Goal: Task Accomplishment & Management: Manage account settings

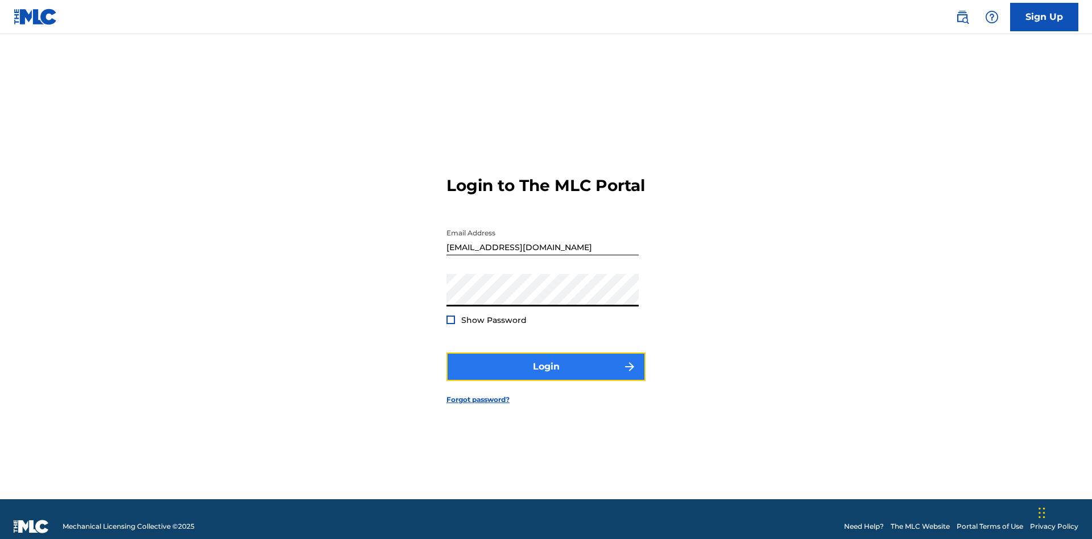
click at [546, 362] on button "Login" at bounding box center [545, 367] width 199 height 28
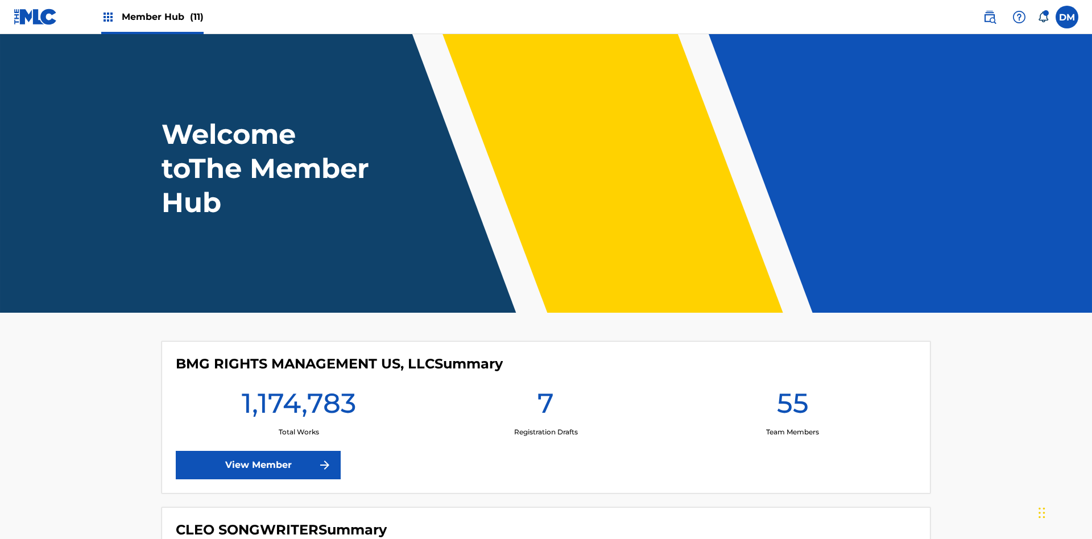
click at [162, 16] on span "Member Hub (11)" at bounding box center [163, 16] width 82 height 13
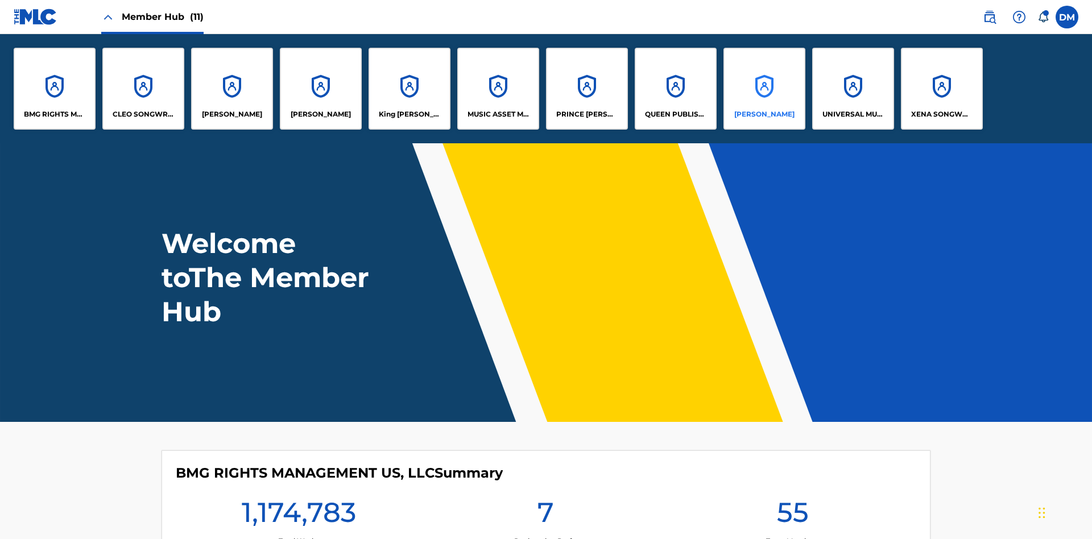
click at [764, 114] on p "[PERSON_NAME]" at bounding box center [764, 114] width 60 height 10
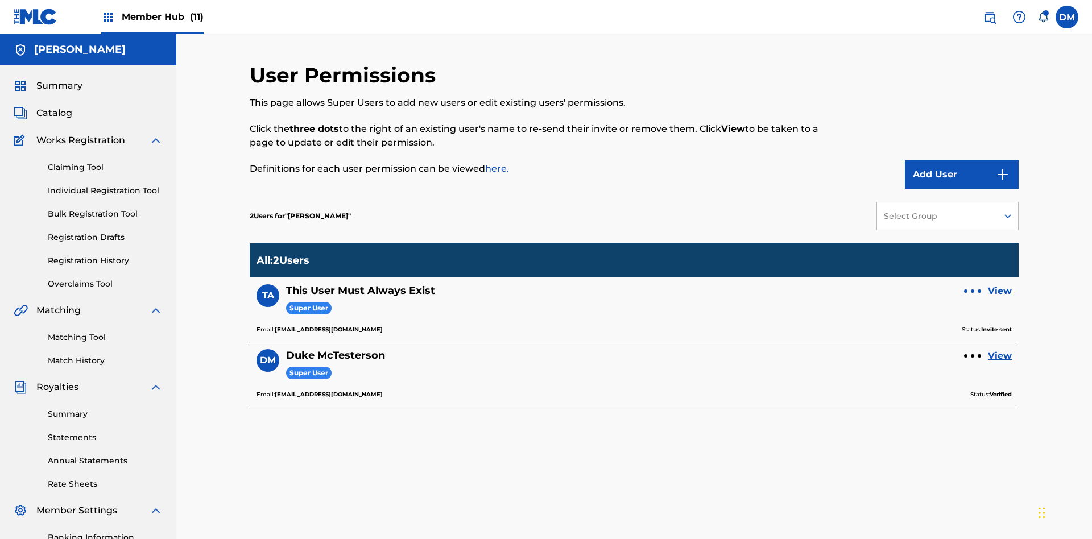
click at [972, 289] on div at bounding box center [972, 290] width 3 height 3
click at [972, 227] on p "Resend Invite" at bounding box center [972, 240] width 97 height 27
click at [1000, 284] on link "View" at bounding box center [1000, 291] width 24 height 14
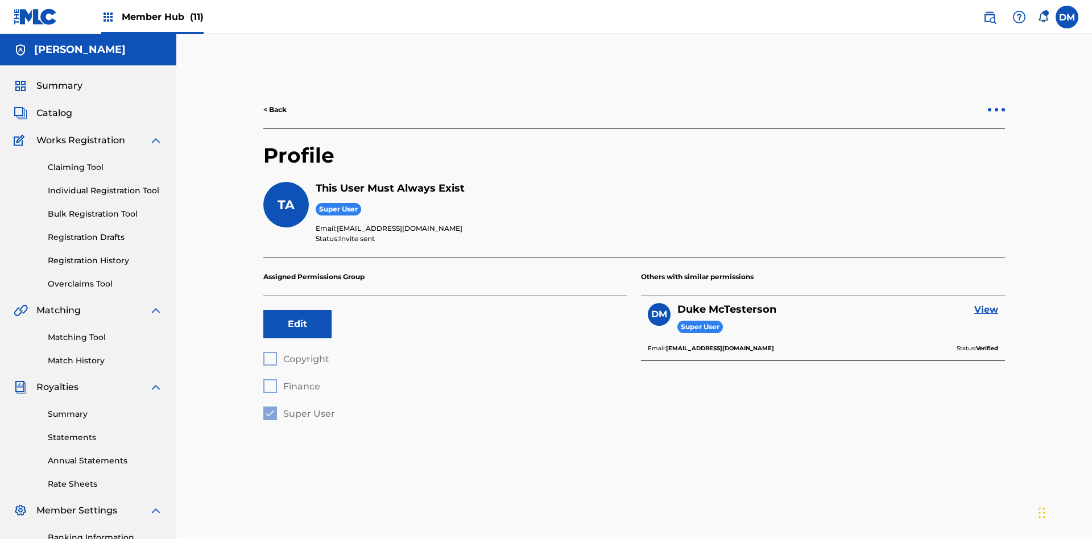
click at [996, 108] on div at bounding box center [996, 109] width 3 height 3
click at [996, 60] on p "Resend Invite" at bounding box center [996, 59] width 97 height 27
